Goal: Task Accomplishment & Management: Complete application form

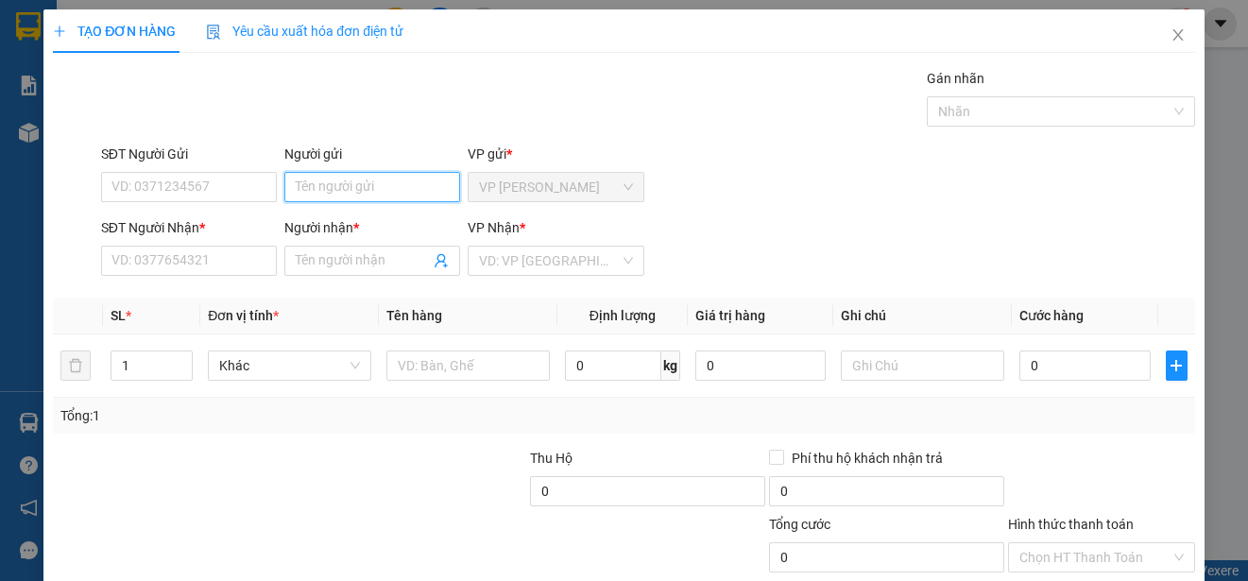
click at [355, 192] on input "Người gửi" at bounding box center [372, 187] width 176 height 30
type input "NHA"
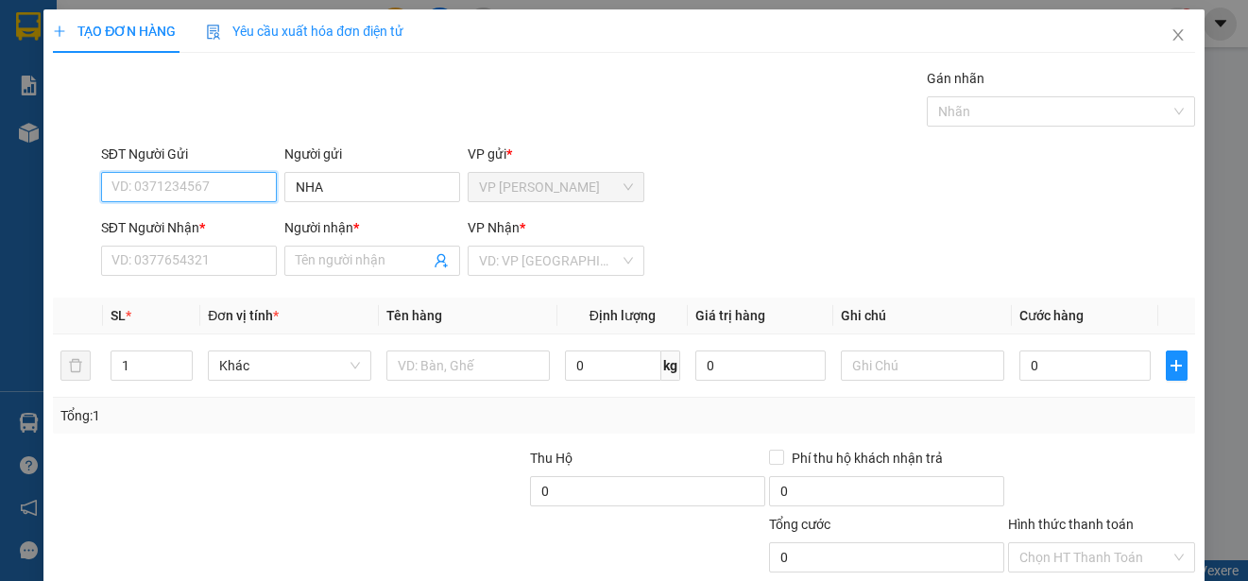
click at [243, 185] on input "SĐT Người Gửi" at bounding box center [189, 187] width 176 height 30
click at [222, 221] on div "0388499978 - NHA" at bounding box center [186, 224] width 151 height 21
type input "0388499978"
type input "0904550216"
type input "THUY"
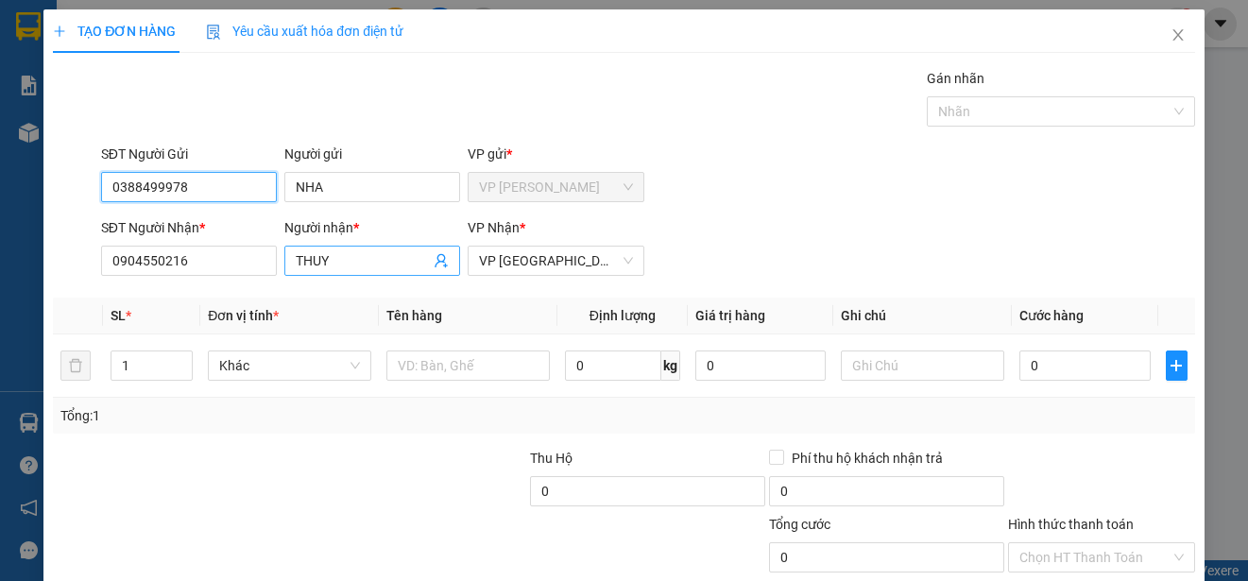
type input "0388499978"
click at [329, 261] on input "THUY" at bounding box center [363, 260] width 134 height 21
type input "20.000"
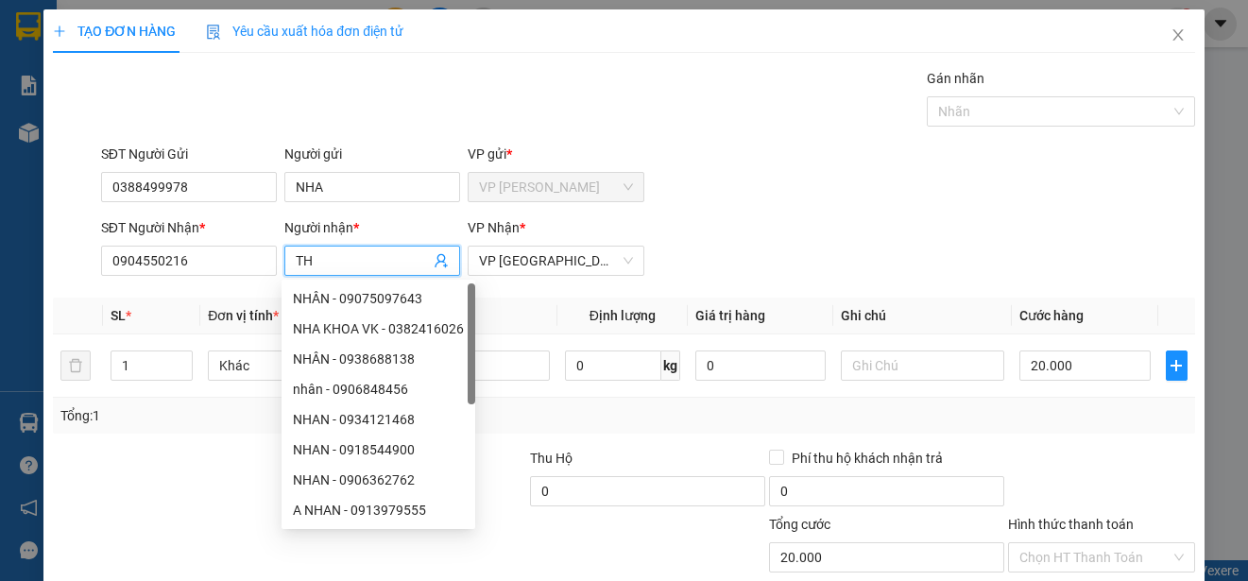
type input "T"
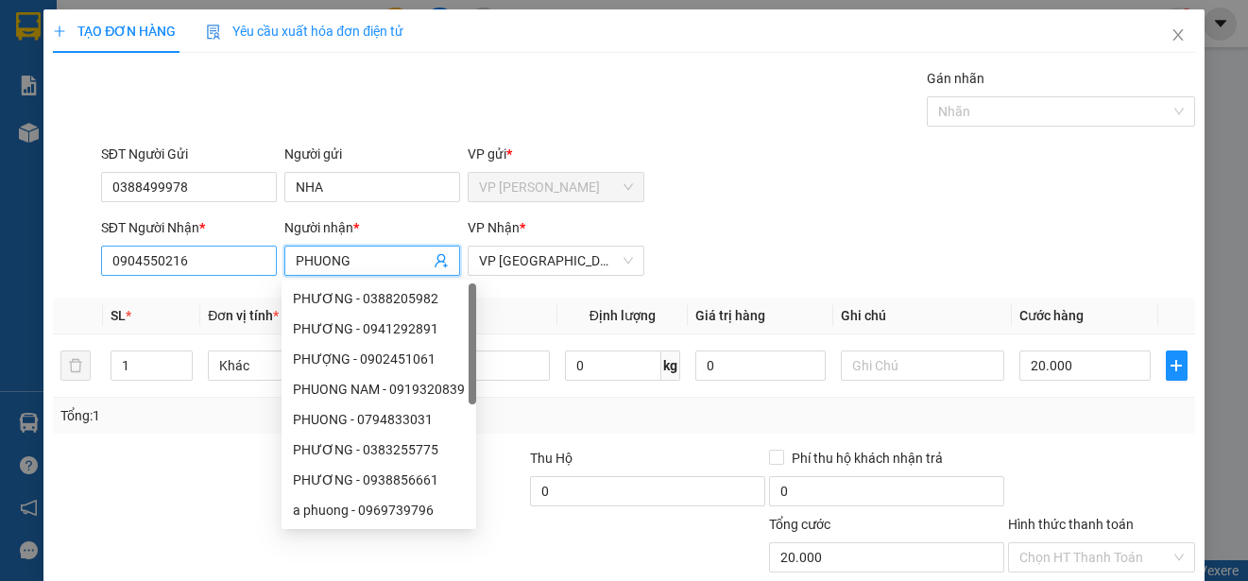
type input "PHUONG"
click at [253, 264] on input "0904550216" at bounding box center [189, 261] width 176 height 30
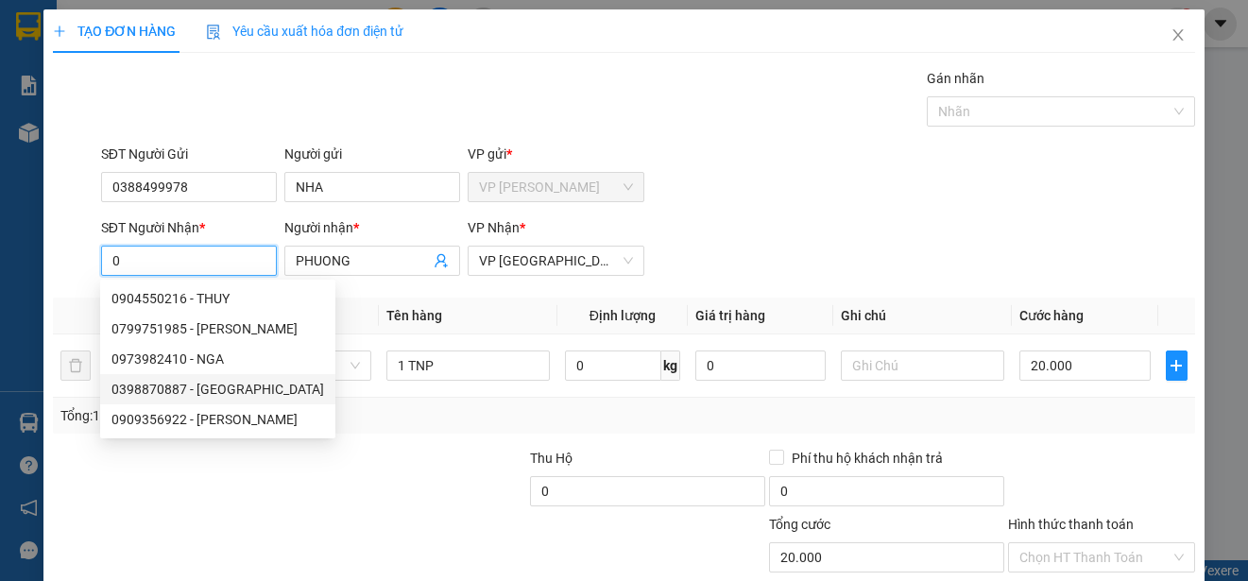
click at [219, 384] on div "0398870887 - [GEOGRAPHIC_DATA]" at bounding box center [217, 389] width 213 height 21
type input "0398870887"
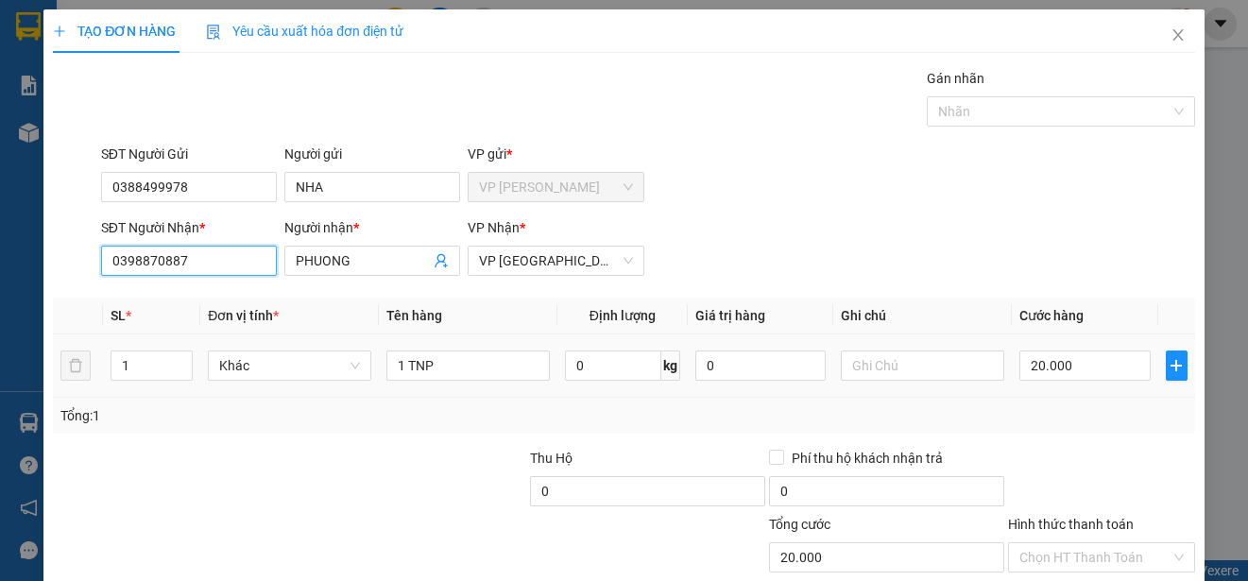
type input "30.000"
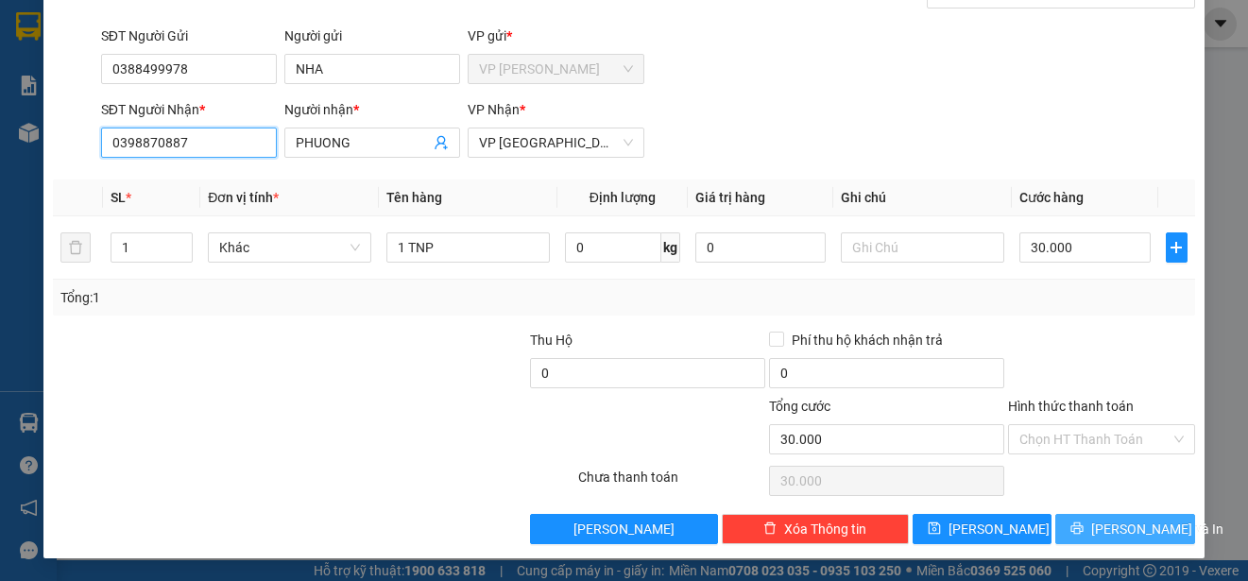
type input "0398870887"
click at [1158, 522] on button "[PERSON_NAME] và In" at bounding box center [1125, 529] width 140 height 30
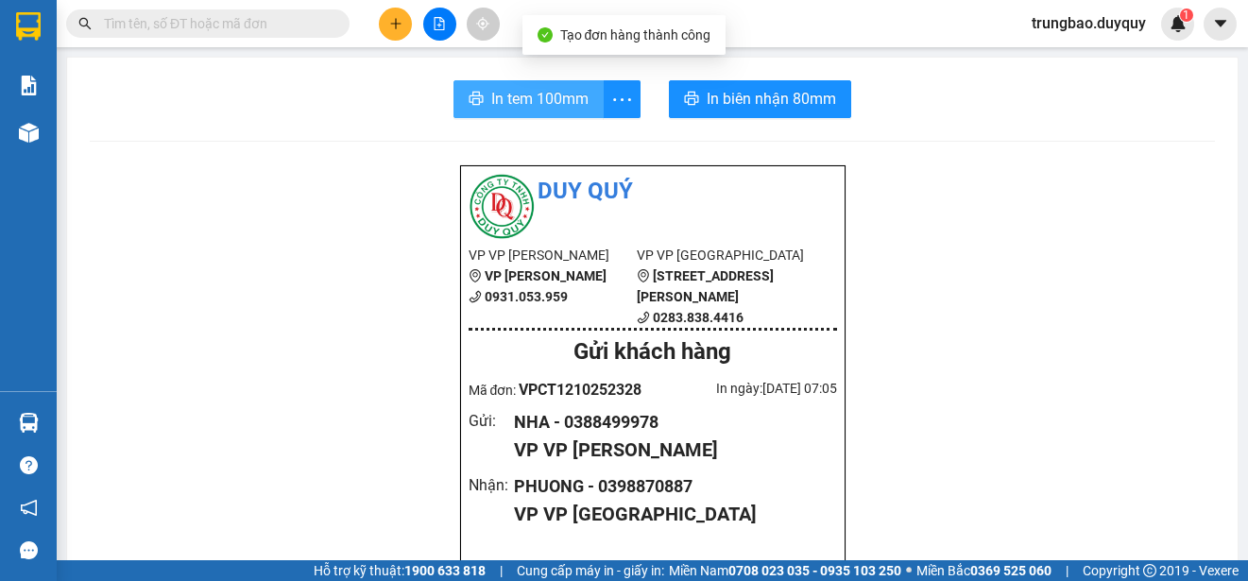
click at [531, 101] on span "In tem 100mm" at bounding box center [539, 99] width 97 height 24
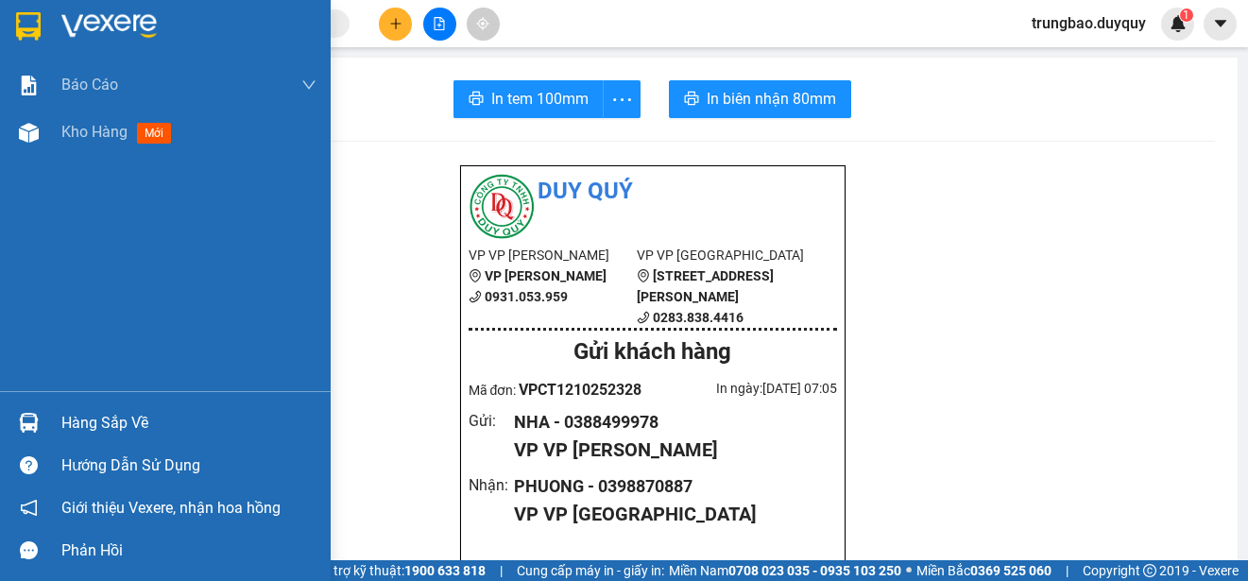
click at [26, 26] on img at bounding box center [28, 26] width 25 height 28
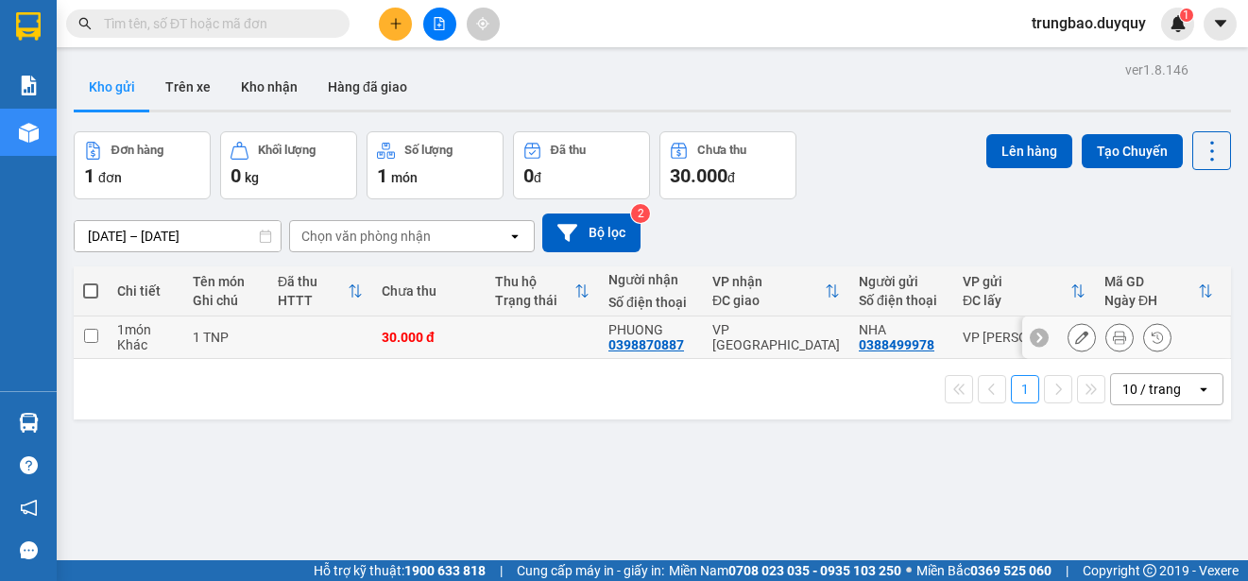
click at [88, 336] on input "checkbox" at bounding box center [91, 336] width 14 height 14
checkbox input "true"
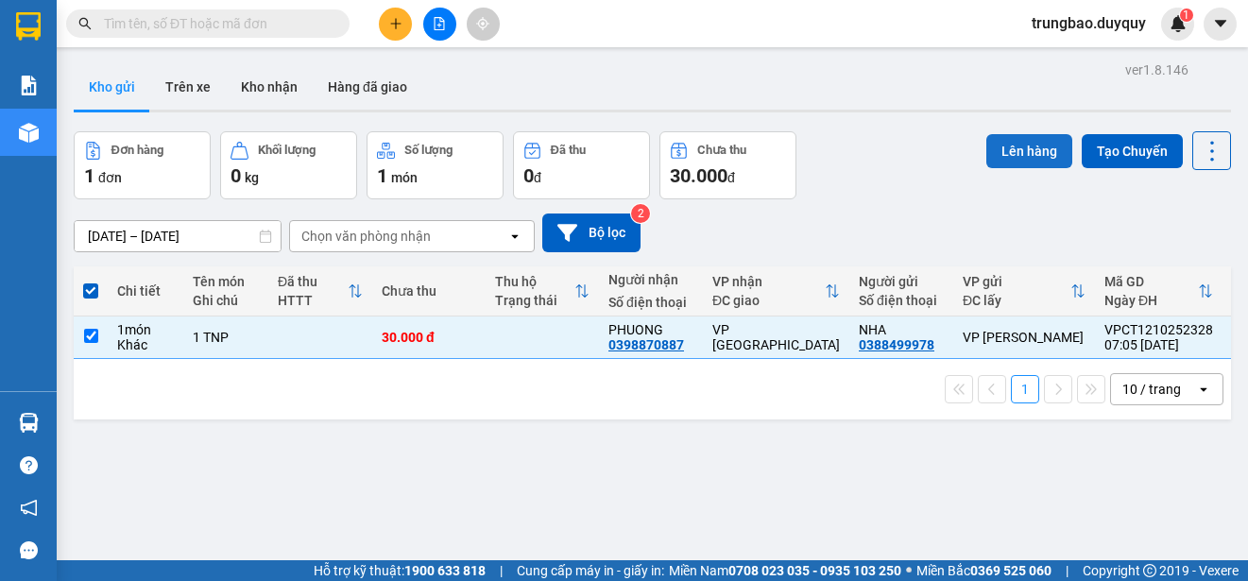
click at [1025, 157] on button "Lên hàng" at bounding box center [1029, 151] width 86 height 34
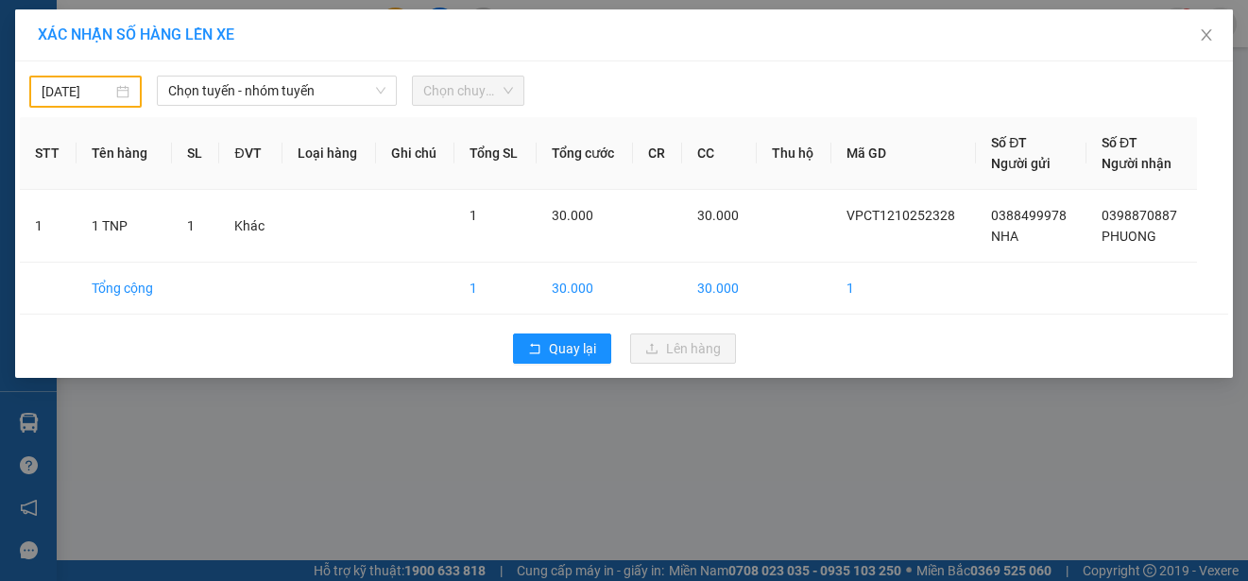
click at [107, 85] on input "[DATE]" at bounding box center [77, 91] width 71 height 21
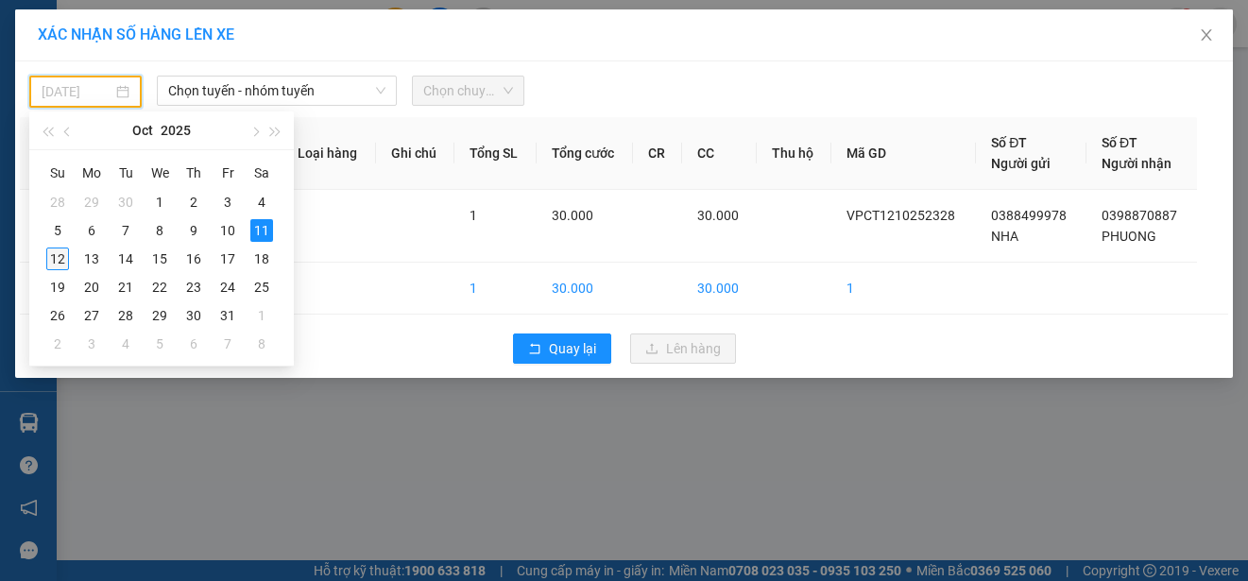
click at [60, 261] on div "12" at bounding box center [57, 258] width 23 height 23
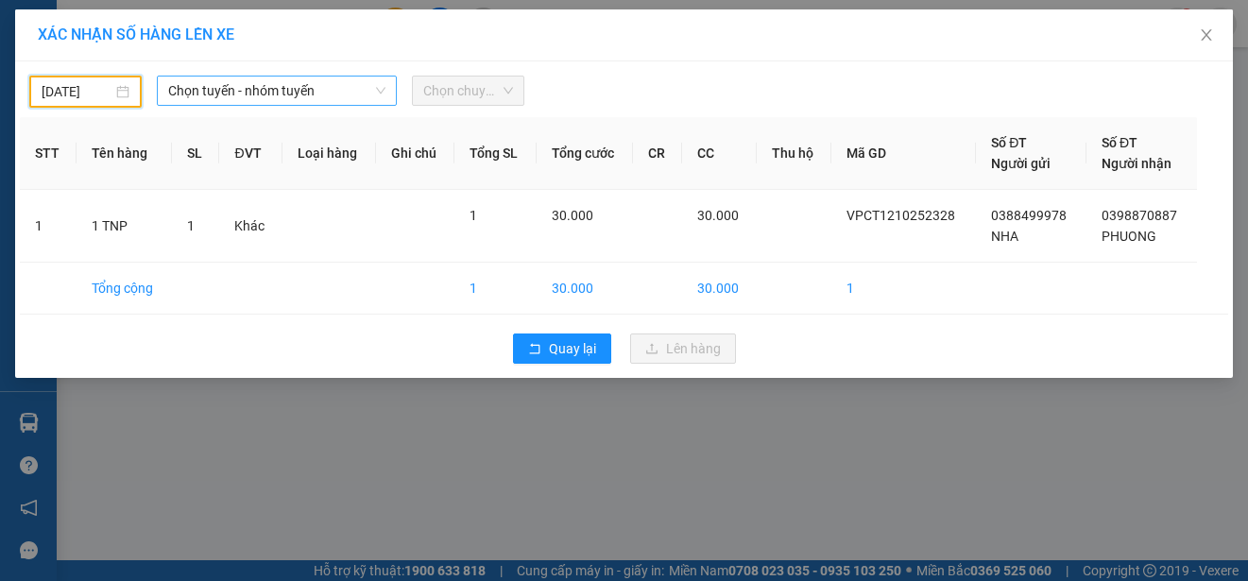
type input "[DATE]"
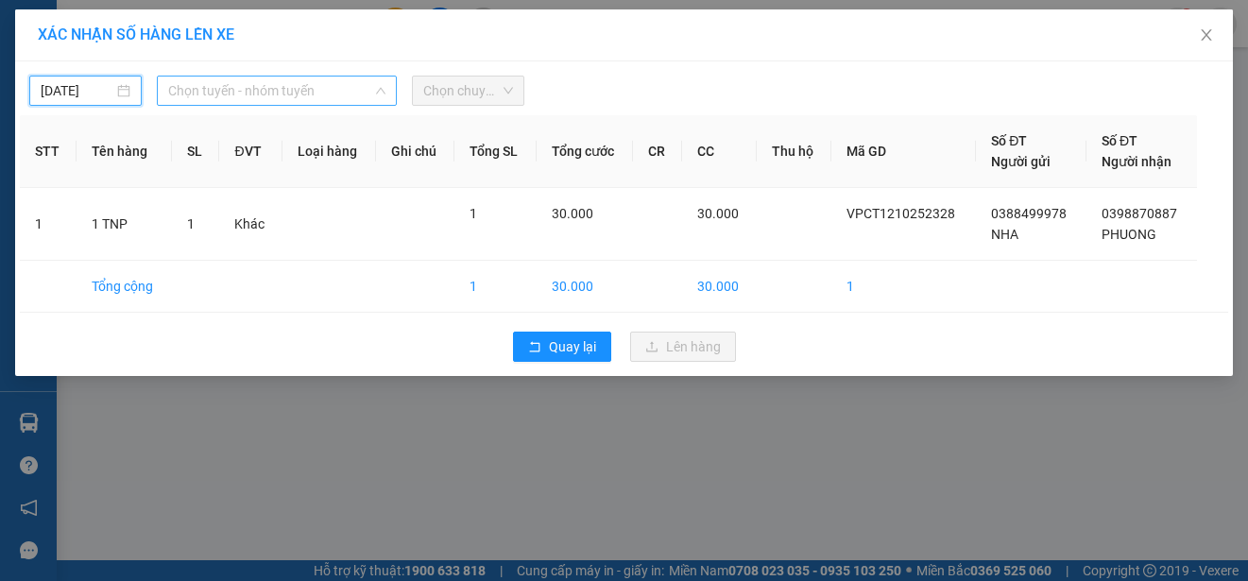
click at [312, 95] on span "Chọn tuyến - nhóm tuyến" at bounding box center [276, 91] width 217 height 28
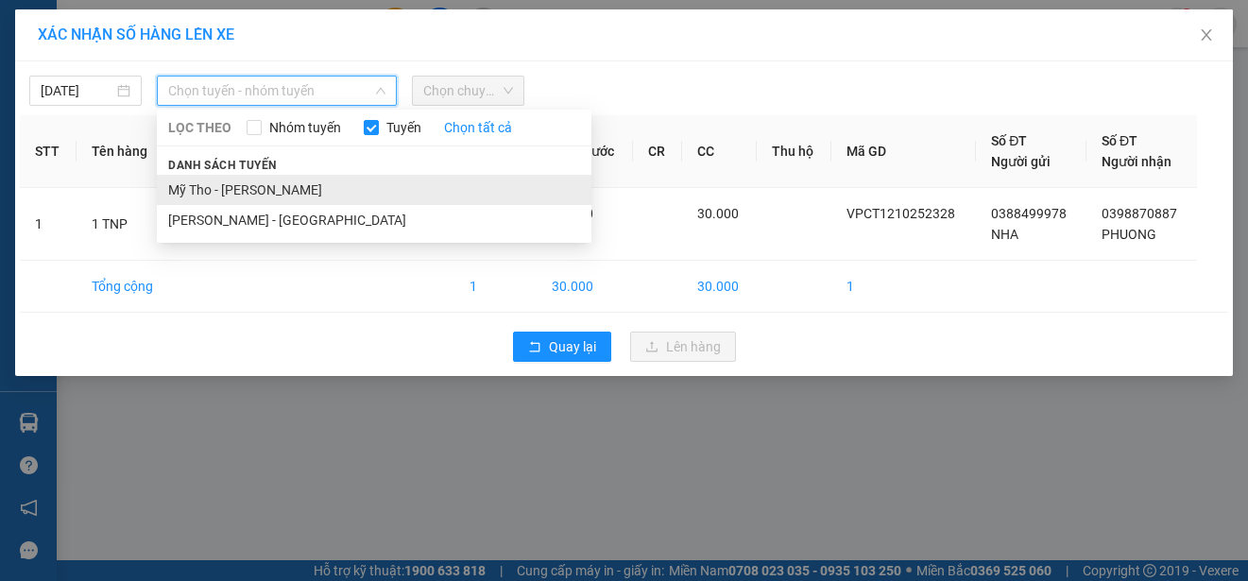
click at [317, 188] on li "Mỹ Tho - [PERSON_NAME]" at bounding box center [374, 190] width 435 height 30
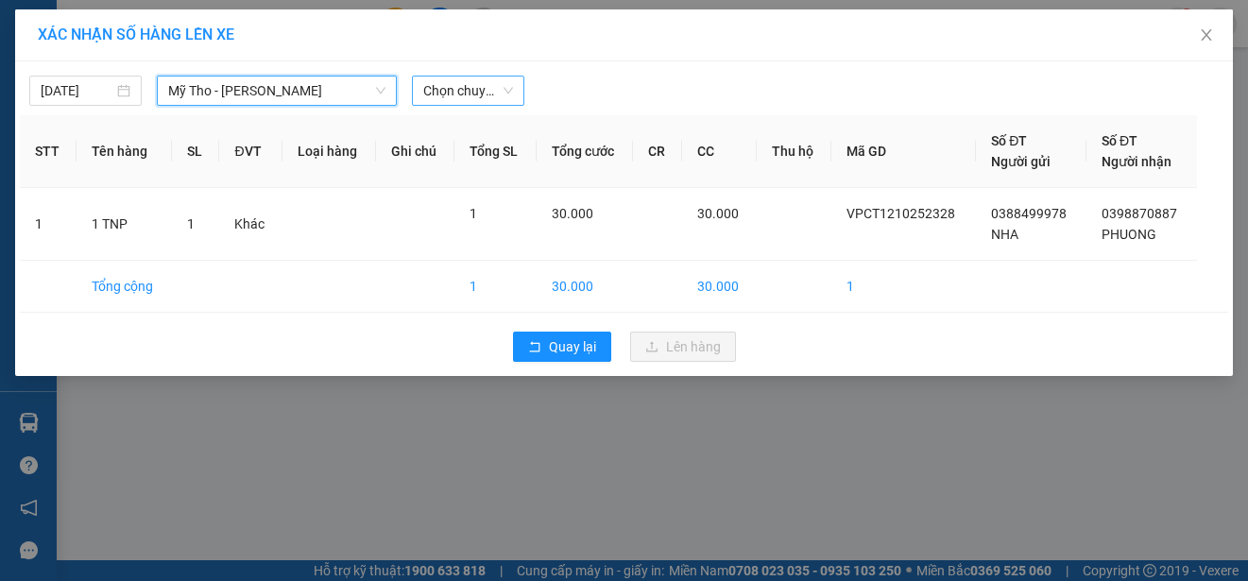
click at [488, 94] on span "Chọn chuyến" at bounding box center [468, 91] width 90 height 28
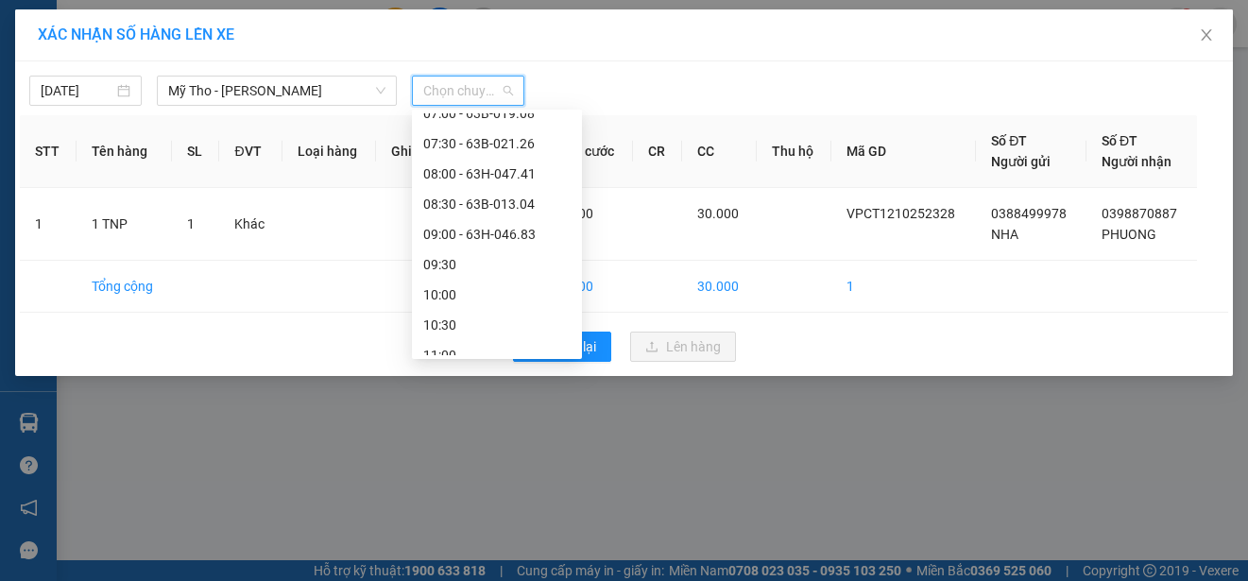
scroll to position [283, 0]
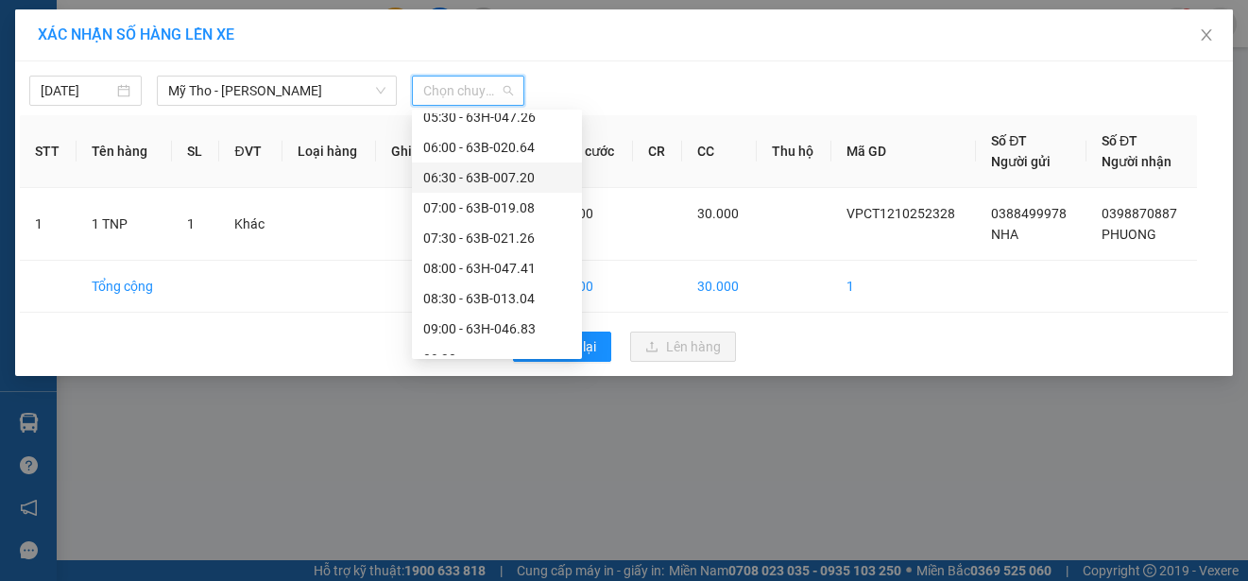
click at [530, 176] on div "06:30 - 63B-007.20" at bounding box center [496, 177] width 147 height 21
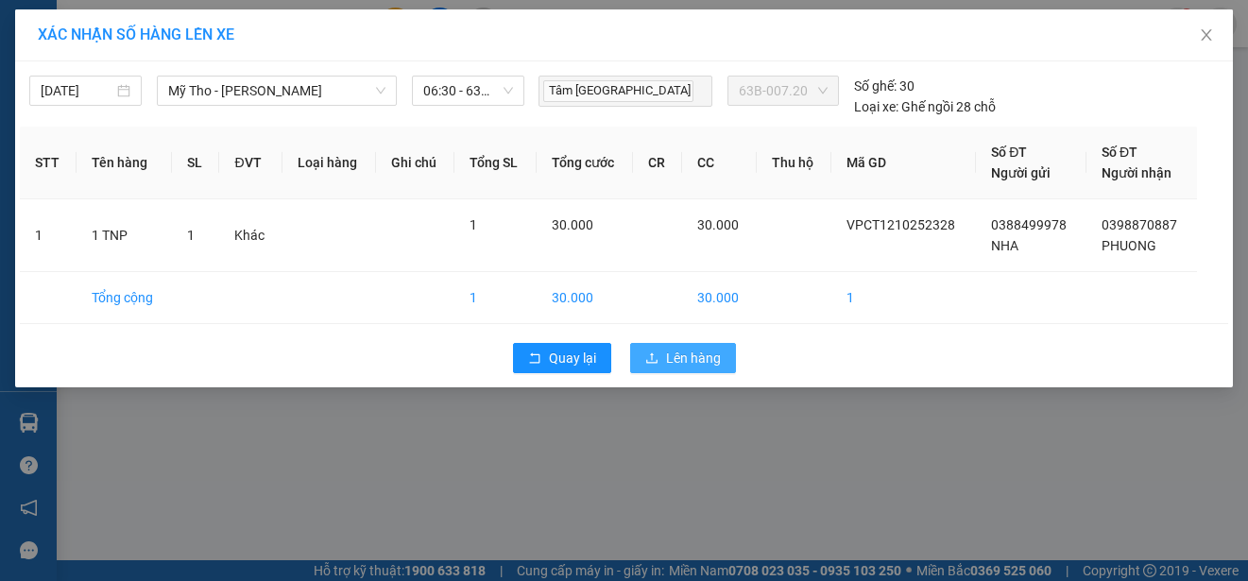
click at [674, 357] on span "Lên hàng" at bounding box center [693, 358] width 55 height 21
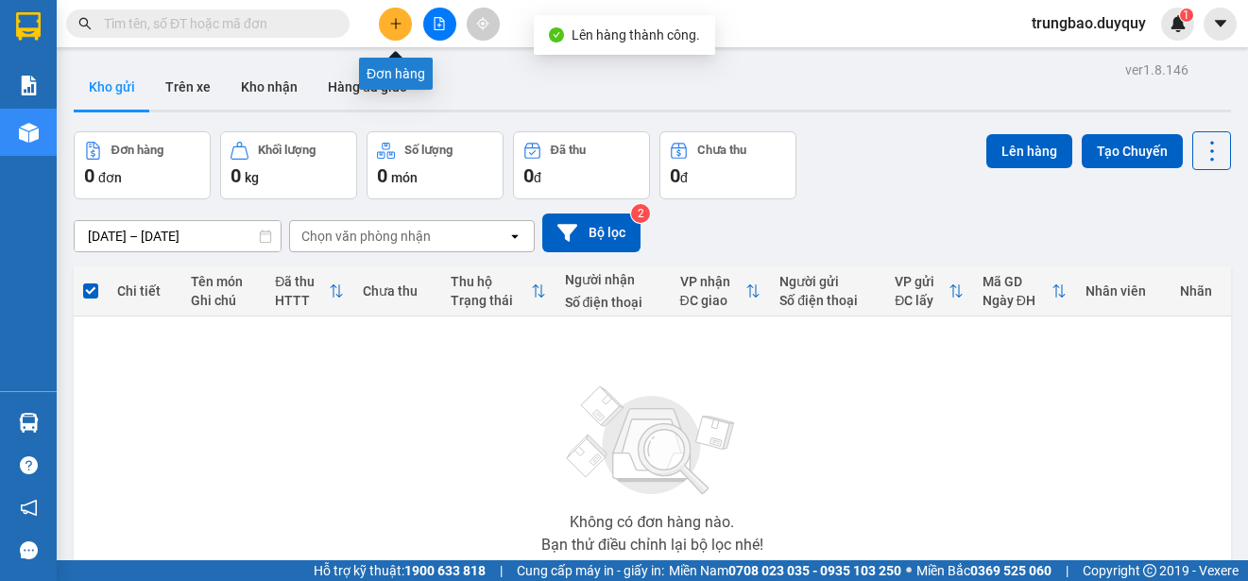
click at [393, 30] on button at bounding box center [395, 24] width 33 height 33
